Goal: Find specific page/section: Find specific page/section

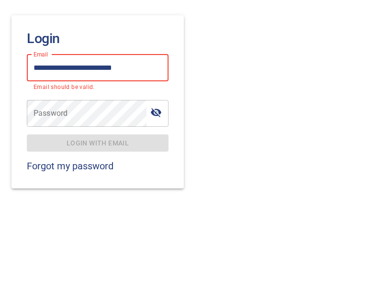
type input "**********"
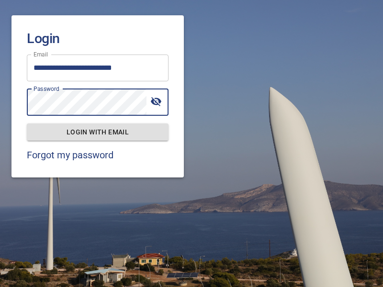
click at [98, 132] on span "Login with email" at bounding box center [97, 132] width 126 height 12
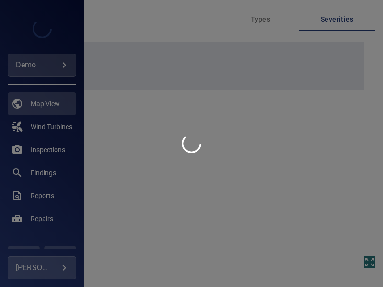
type input "****"
